Goal: Task Accomplishment & Management: Use online tool/utility

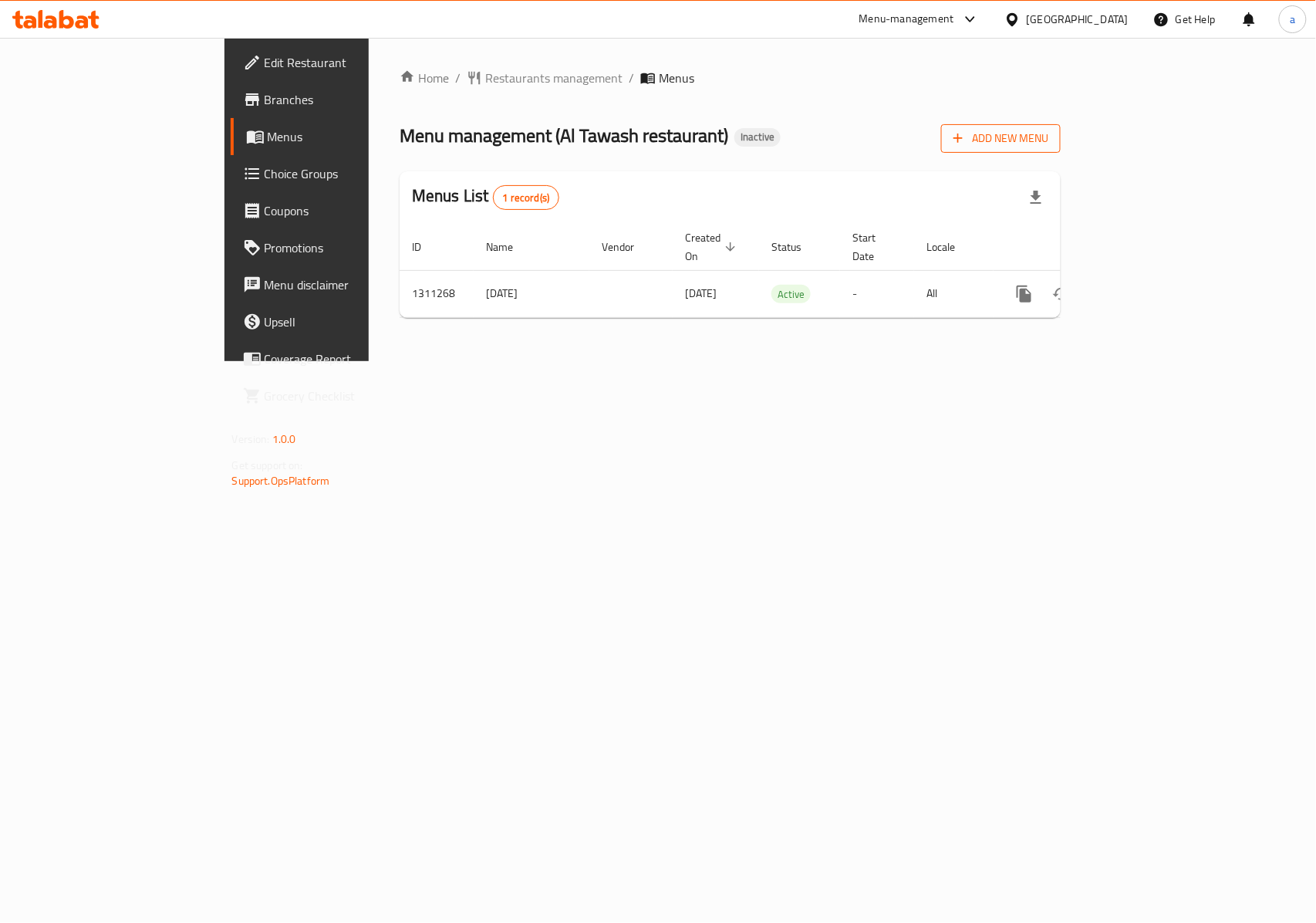
click at [1049, 139] on span "Add New Menu" at bounding box center [1001, 138] width 95 height 19
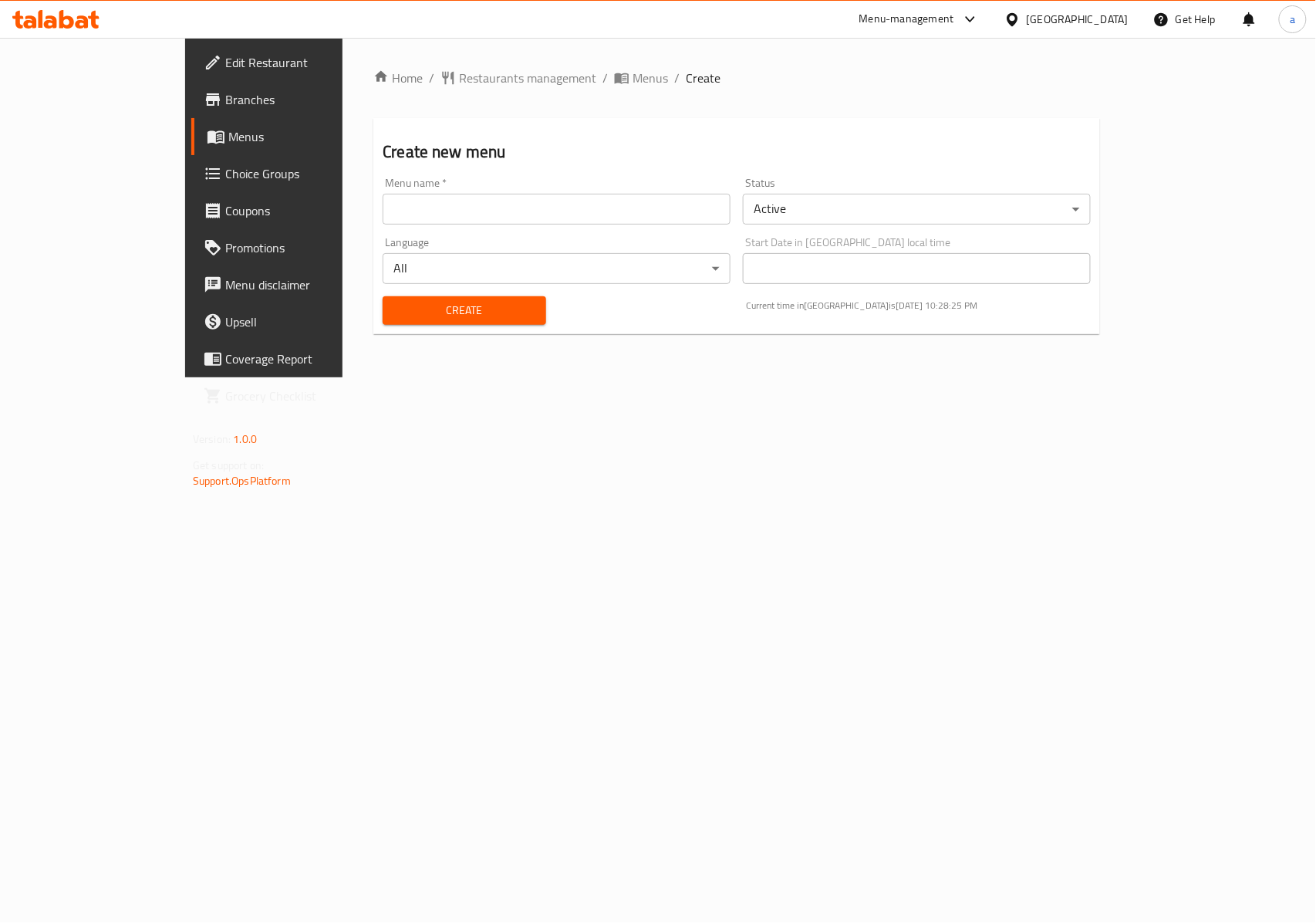
click at [228, 127] on span "Menus" at bounding box center [310, 137] width 164 height 19
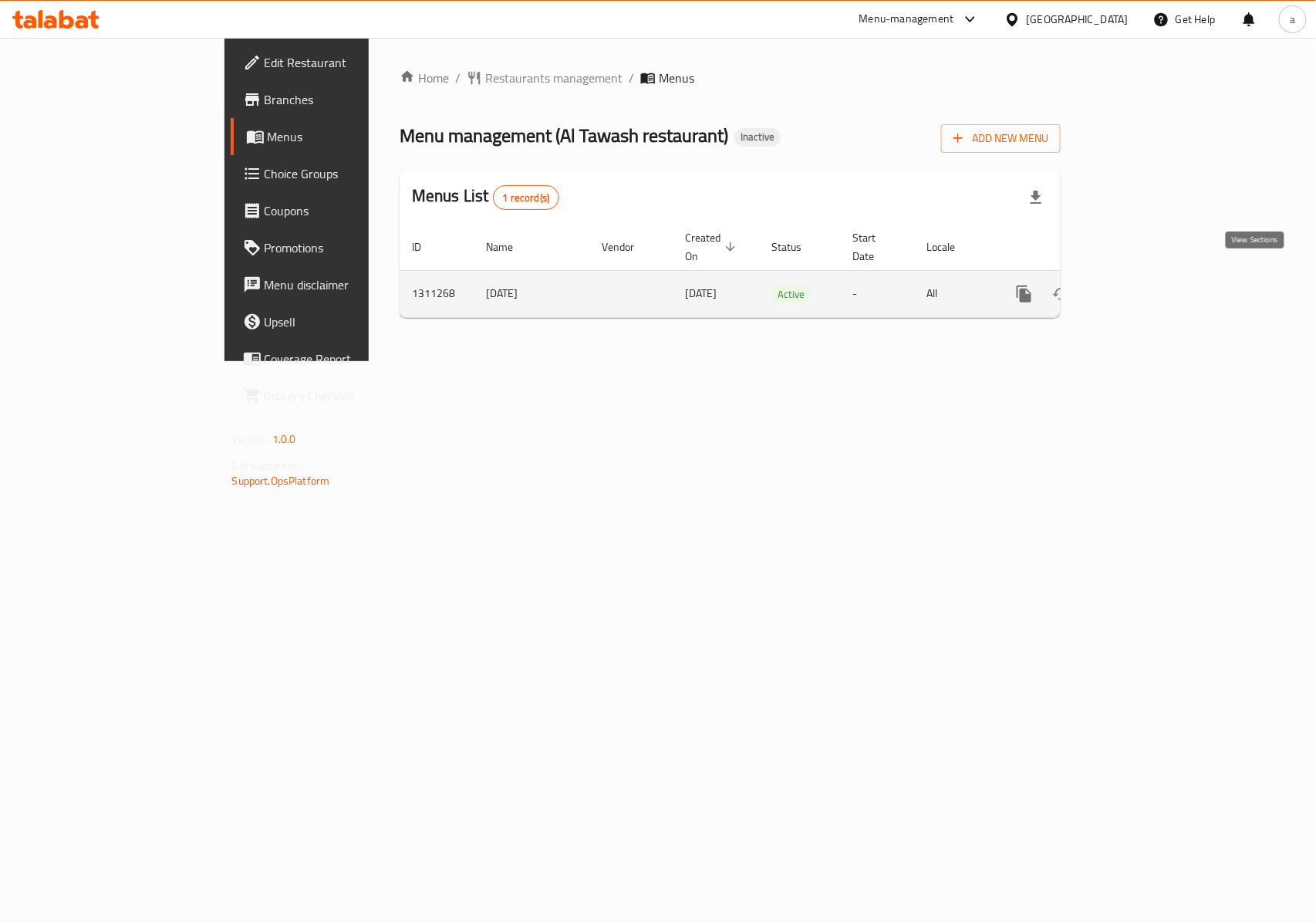
click at [1155, 276] on link "enhanced table" at bounding box center [1135, 294] width 37 height 37
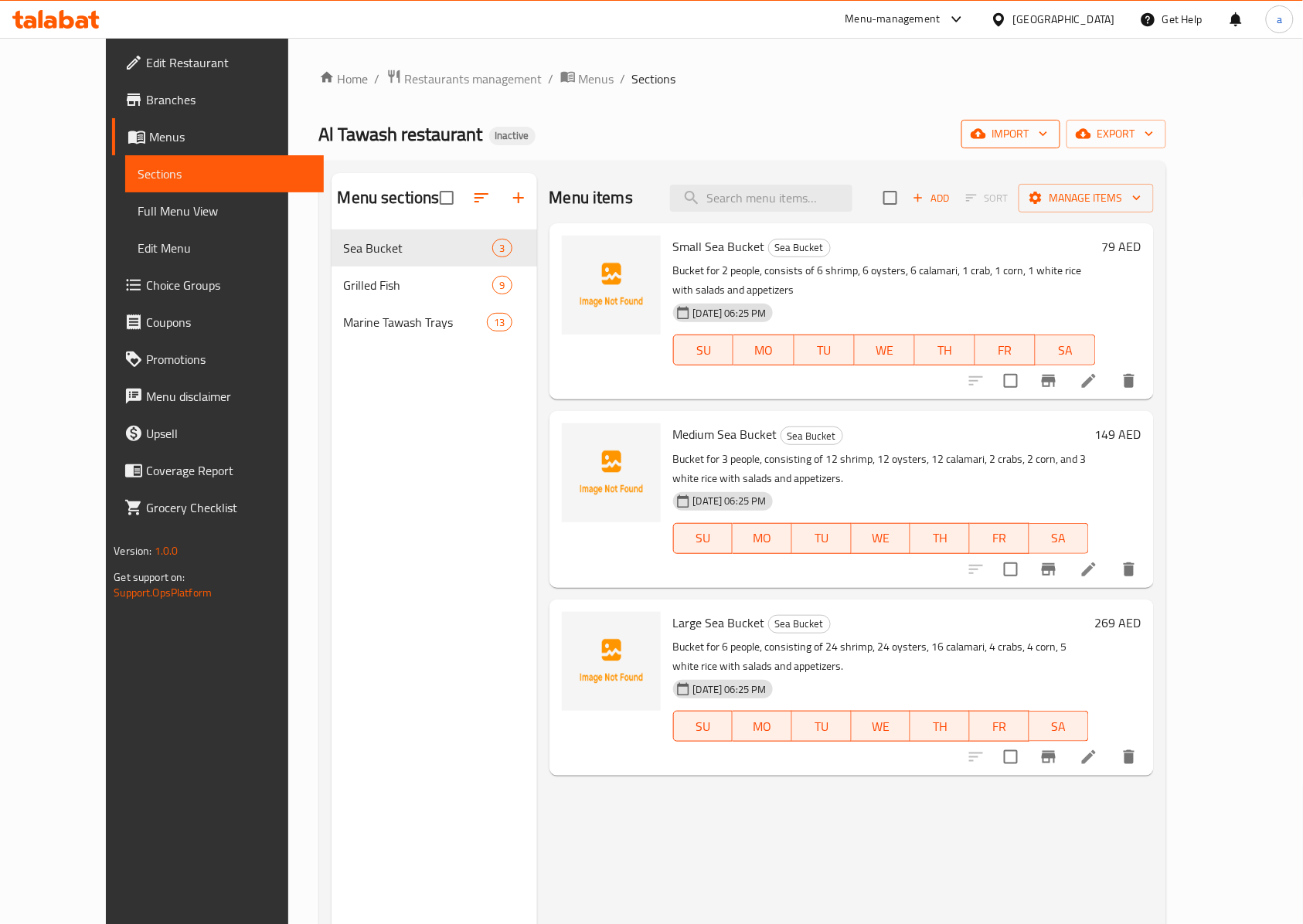
click at [1051, 131] on icon "button" at bounding box center [1044, 134] width 15 height 15
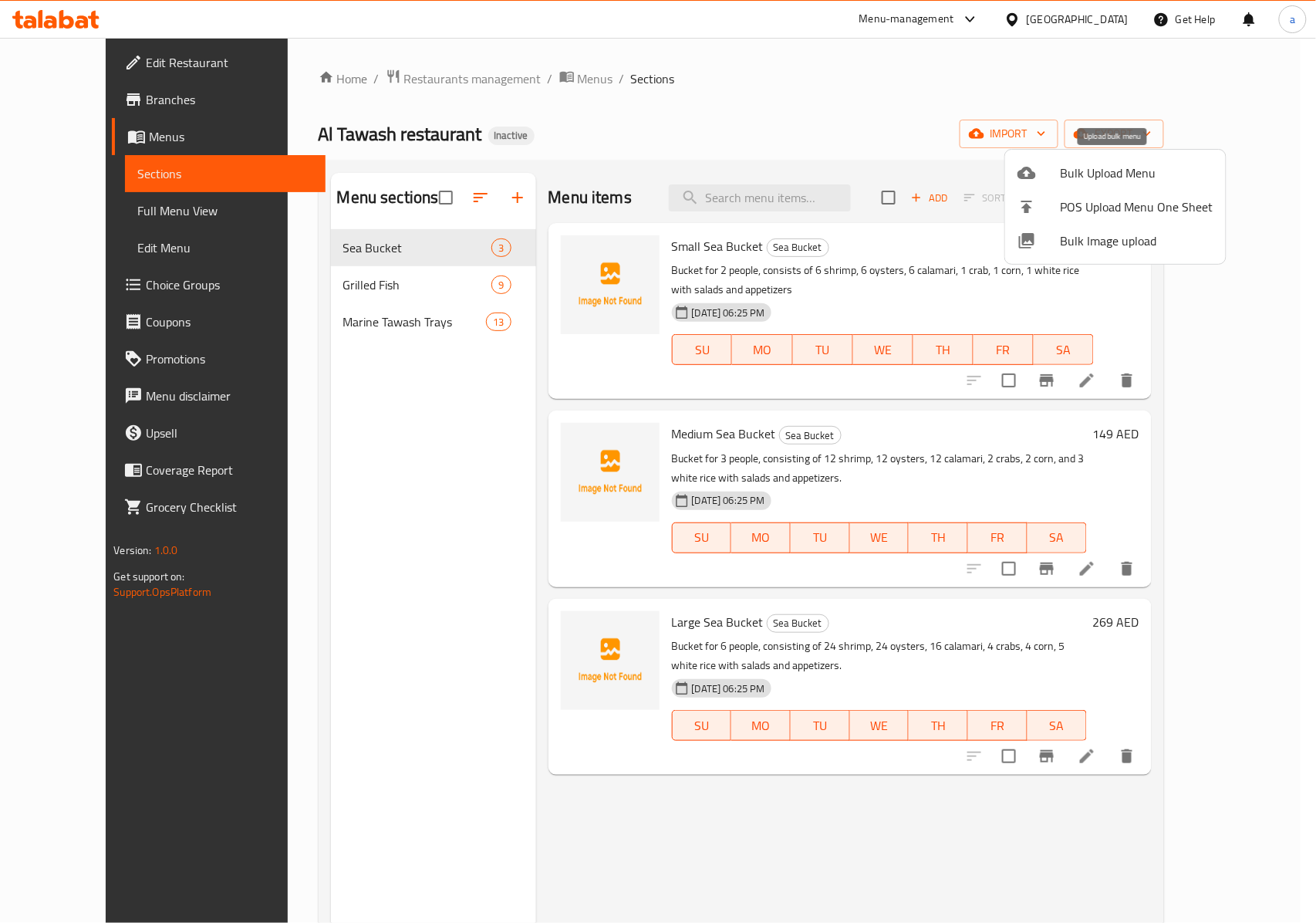
click at [1084, 173] on span "Bulk Upload Menu" at bounding box center [1137, 174] width 153 height 19
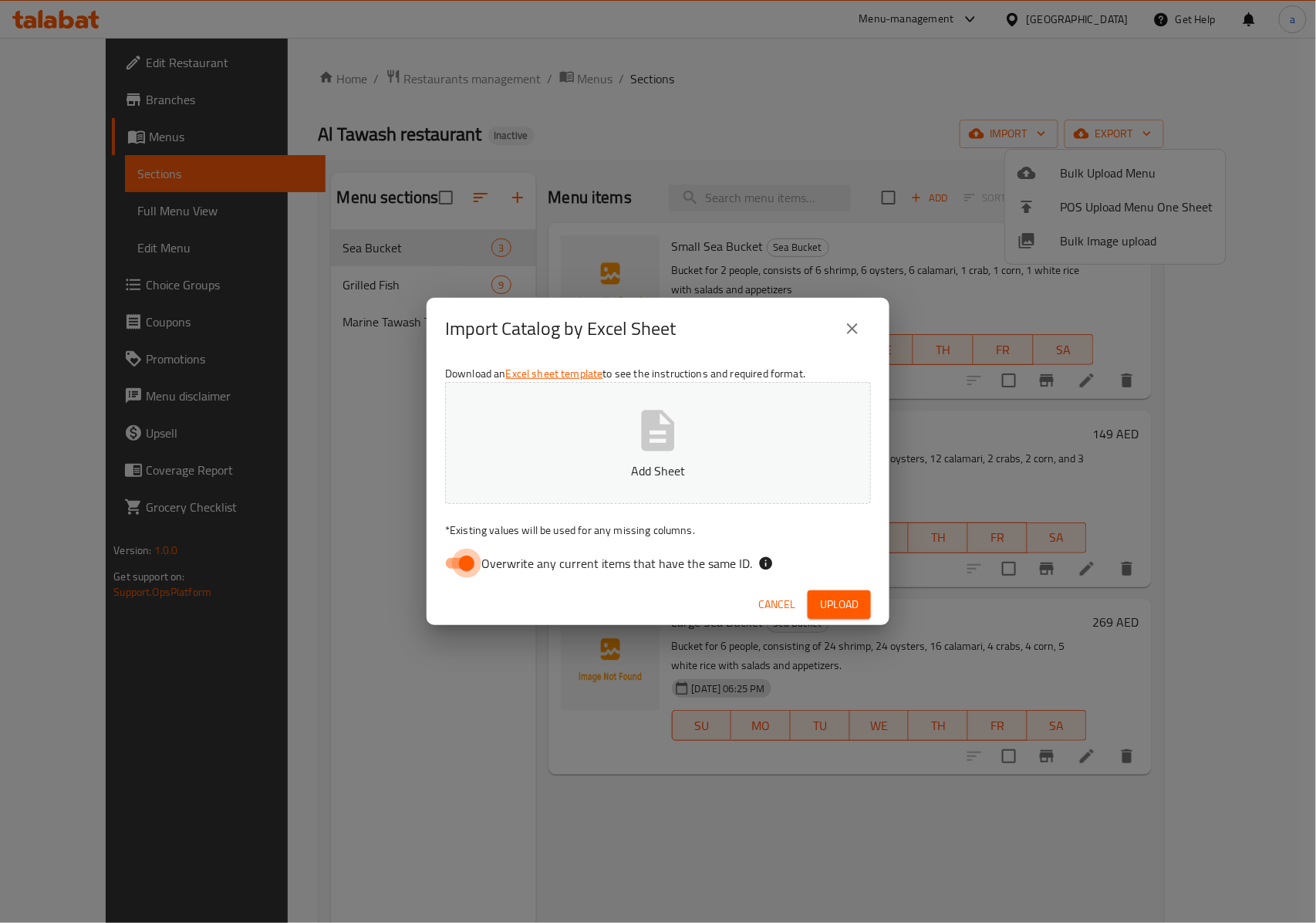
click at [465, 565] on input "Overwrite any current items that have the same ID." at bounding box center [466, 563] width 88 height 29
checkbox input "false"
click at [825, 603] on span "Upload" at bounding box center [839, 604] width 39 height 19
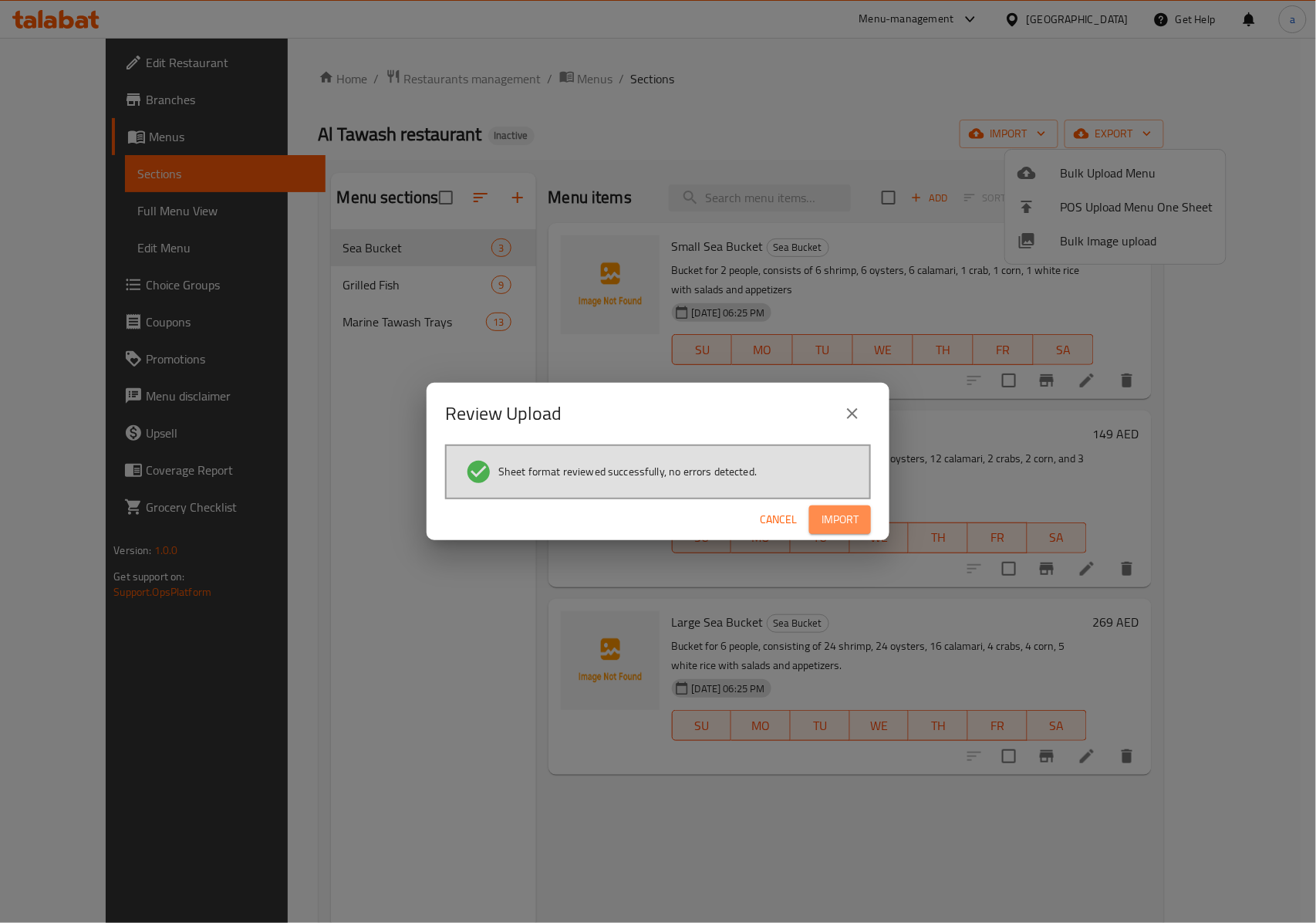
click at [859, 513] on button "Import" at bounding box center [840, 520] width 62 height 28
